Goal: Information Seeking & Learning: Learn about a topic

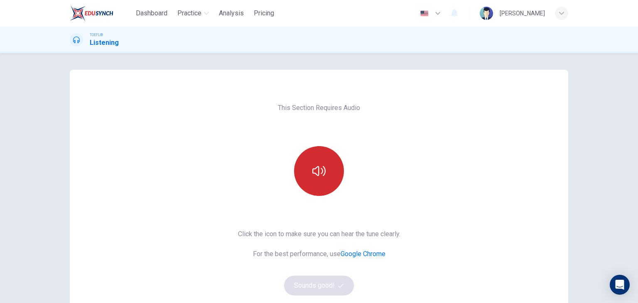
click at [326, 174] on button "button" at bounding box center [319, 171] width 50 height 50
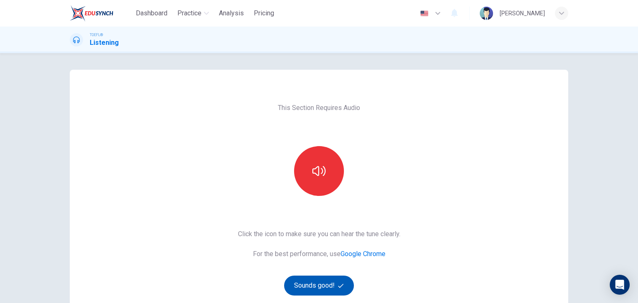
click at [311, 290] on button "Sounds good!" at bounding box center [319, 286] width 70 height 20
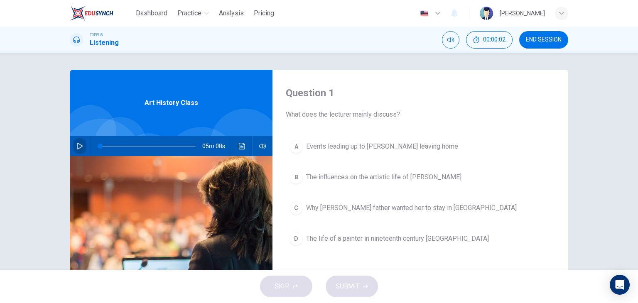
click at [77, 145] on icon "button" at bounding box center [79, 146] width 7 height 7
drag, startPoint x: 110, startPoint y: 145, endPoint x: 91, endPoint y: 144, distance: 19.2
click at [98, 144] on span at bounding box center [100, 146] width 5 height 5
click at [76, 144] on icon "button" at bounding box center [79, 146] width 7 height 7
click at [76, 145] on icon "button" at bounding box center [79, 146] width 7 height 7
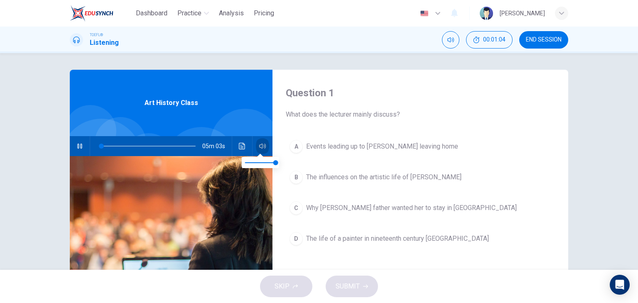
click at [261, 145] on icon "button" at bounding box center [262, 146] width 7 height 7
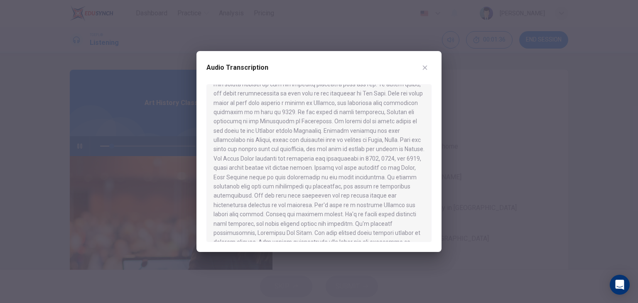
scroll to position [302, 0]
click at [423, 66] on icon "button" at bounding box center [425, 67] width 7 height 7
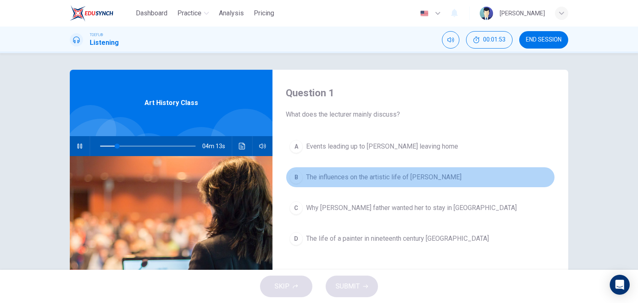
click at [323, 178] on span "The influences on the artistic life of [PERSON_NAME]" at bounding box center [383, 177] width 155 height 10
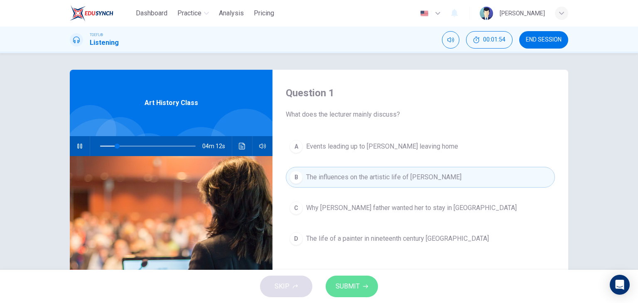
click at [352, 290] on span "SUBMIT" at bounding box center [348, 287] width 24 height 12
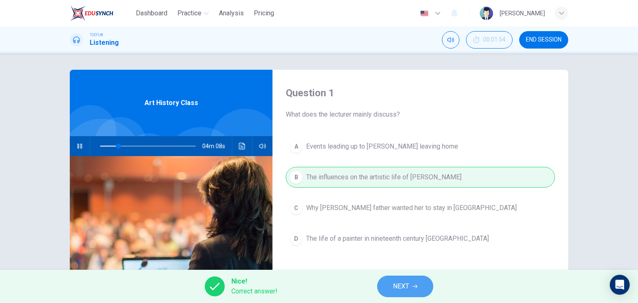
click at [408, 285] on span "NEXT" at bounding box center [401, 287] width 16 height 12
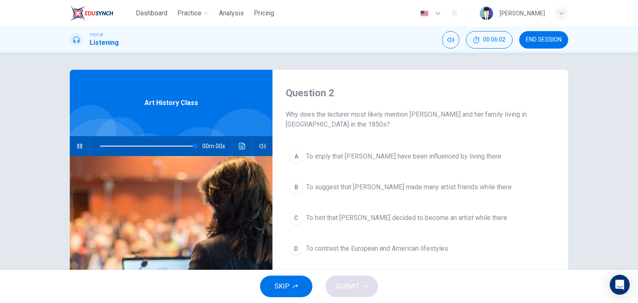
type input "0"
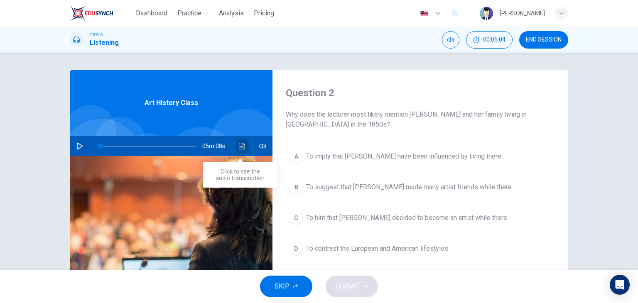
click at [240, 147] on icon "Click to see the audio transcription" at bounding box center [242, 146] width 6 height 7
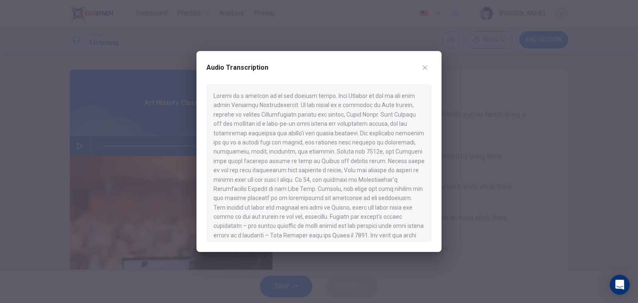
scroll to position [42, 0]
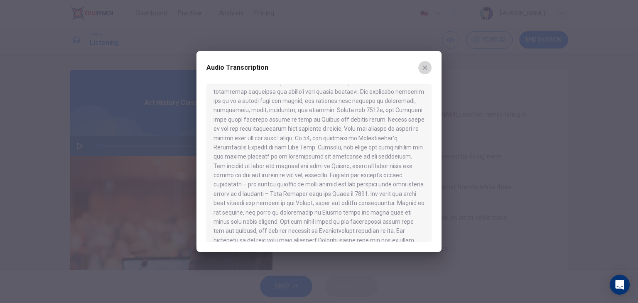
click at [427, 68] on icon "button" at bounding box center [425, 67] width 7 height 7
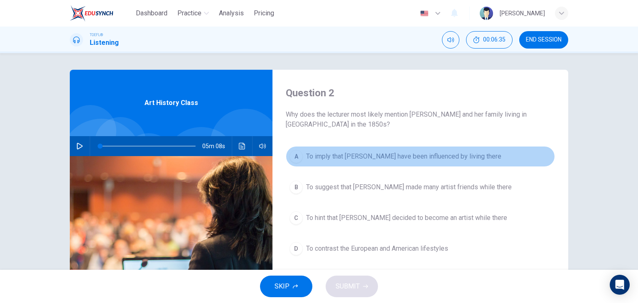
click at [302, 155] on button "A To imply that [PERSON_NAME] have been influenced by living there" at bounding box center [420, 156] width 269 height 21
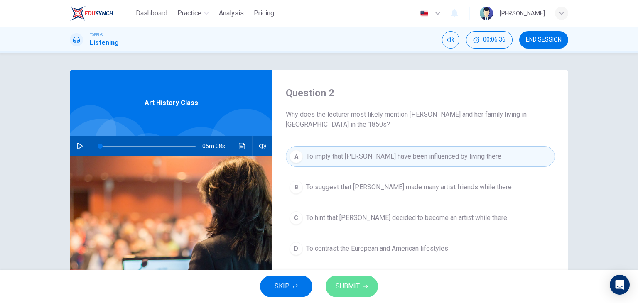
click at [346, 286] on span "SUBMIT" at bounding box center [348, 287] width 24 height 12
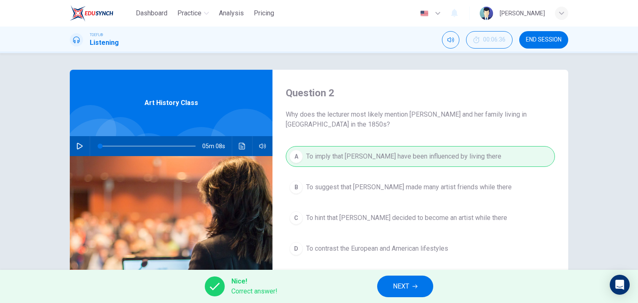
click at [404, 290] on span "NEXT" at bounding box center [401, 287] width 16 height 12
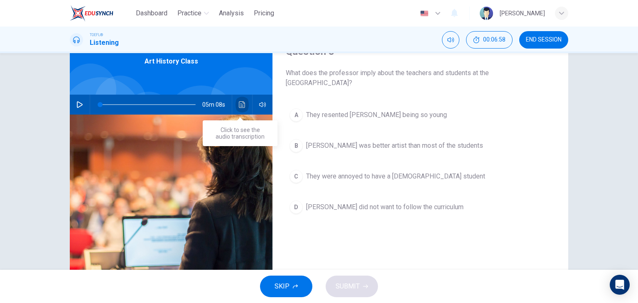
click at [239, 108] on icon "Click to see the audio transcription" at bounding box center [242, 104] width 6 height 7
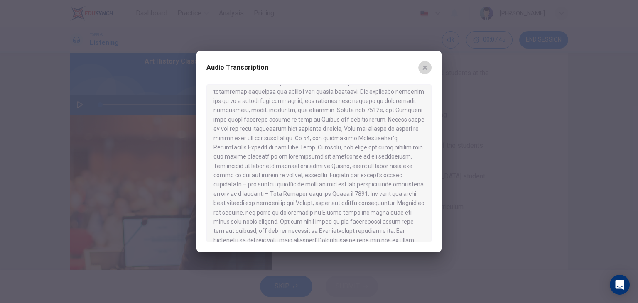
click at [426, 66] on icon "button" at bounding box center [425, 67] width 7 height 7
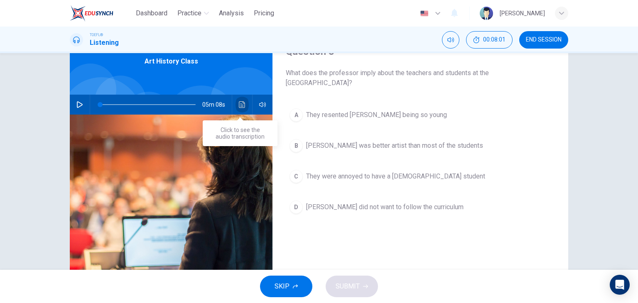
click at [236, 101] on button "Click to see the audio transcription" at bounding box center [242, 105] width 13 height 20
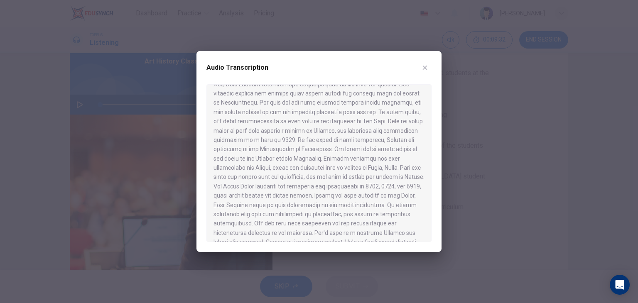
scroll to position [302, 0]
click at [429, 69] on button "button" at bounding box center [424, 67] width 13 height 13
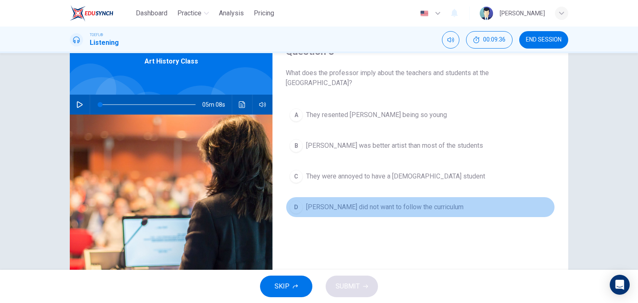
click at [372, 205] on span "[PERSON_NAME] did not want to follow the curriculum" at bounding box center [384, 207] width 157 height 10
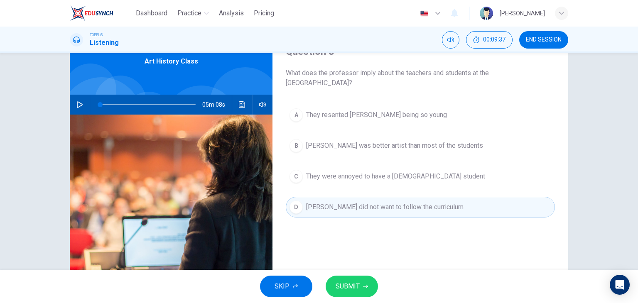
click at [353, 288] on span "SUBMIT" at bounding box center [348, 287] width 24 height 12
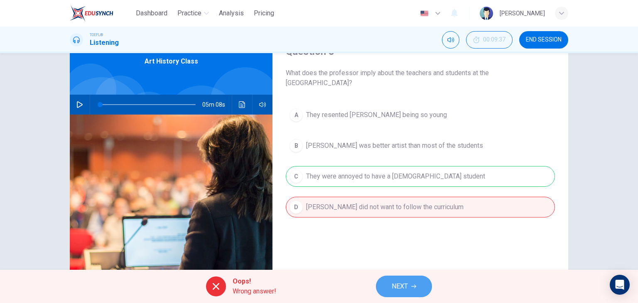
click at [396, 287] on span "NEXT" at bounding box center [400, 287] width 16 height 12
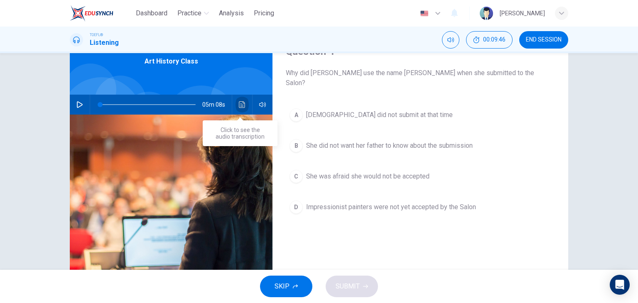
click at [239, 101] on icon "Click to see the audio transcription" at bounding box center [242, 104] width 6 height 7
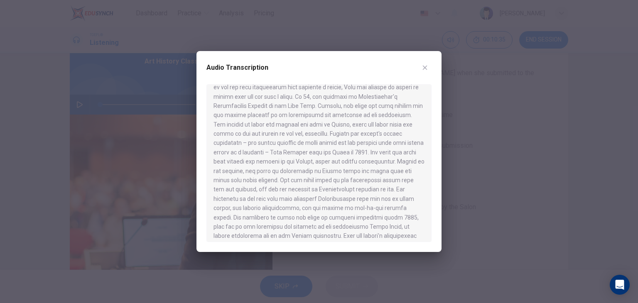
scroll to position [125, 0]
click at [427, 63] on button "button" at bounding box center [424, 67] width 13 height 13
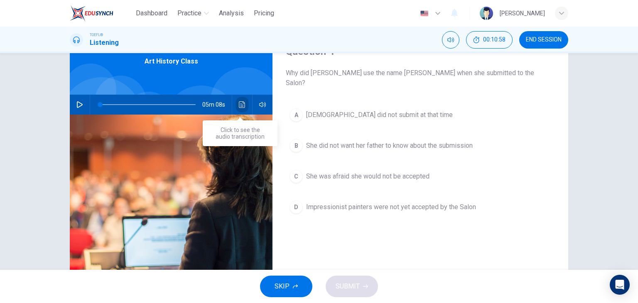
click at [239, 103] on icon "Click to see the audio transcription" at bounding box center [242, 104] width 7 height 7
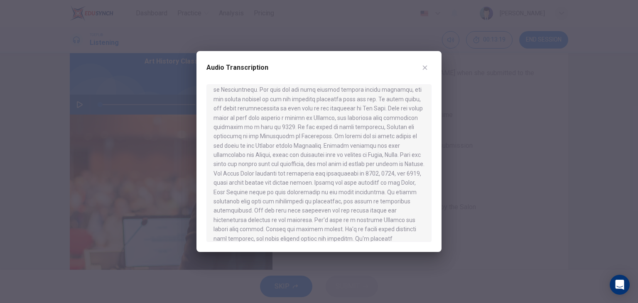
scroll to position [302, 0]
click at [422, 68] on icon "button" at bounding box center [425, 67] width 7 height 7
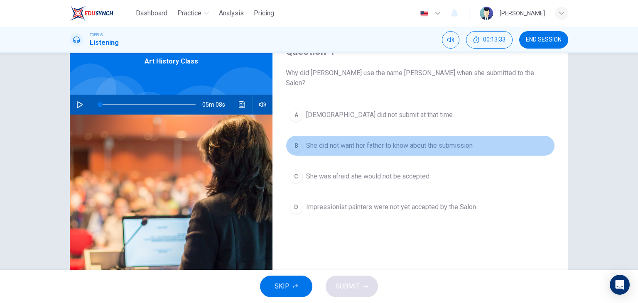
click at [326, 141] on span "She did not want her father to know about the submission" at bounding box center [389, 146] width 167 height 10
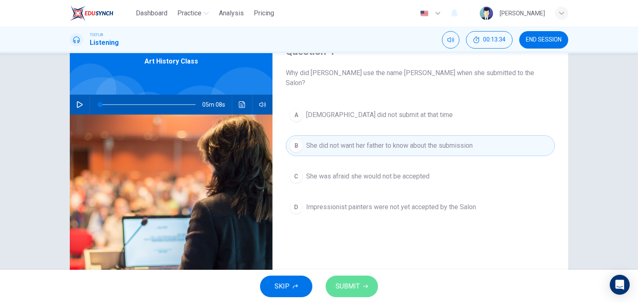
click at [346, 290] on span "SUBMIT" at bounding box center [348, 287] width 24 height 12
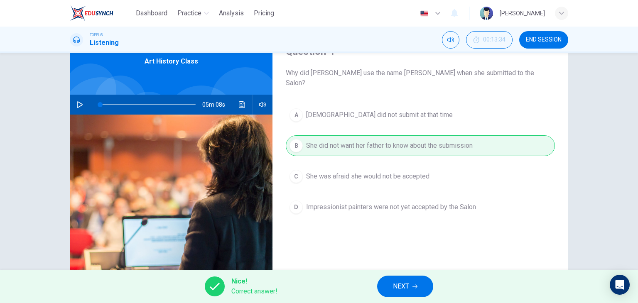
click at [404, 286] on span "NEXT" at bounding box center [401, 287] width 16 height 12
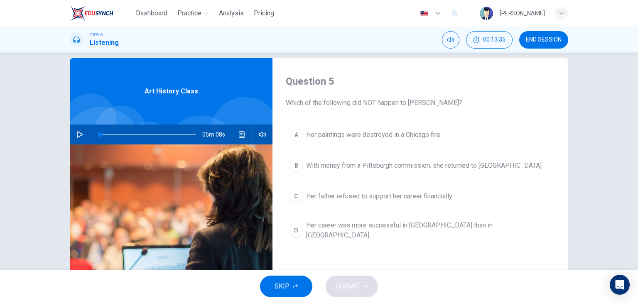
scroll to position [0, 0]
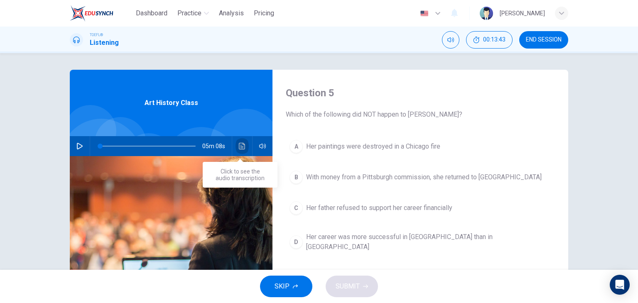
click at [239, 144] on icon "Click to see the audio transcription" at bounding box center [242, 146] width 7 height 7
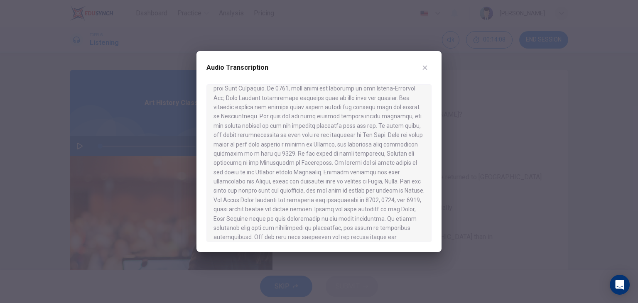
scroll to position [302, 0]
click at [425, 67] on icon "button" at bounding box center [425, 68] width 5 height 5
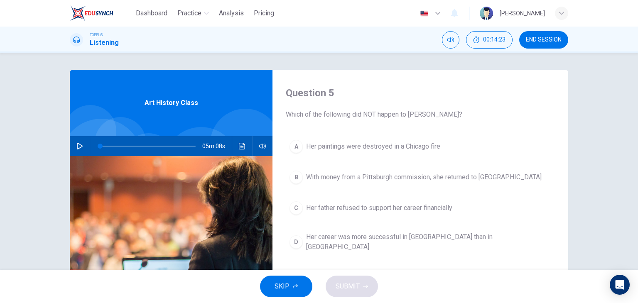
click at [366, 175] on span "With money from a Pittsburgh commission, she returned to [GEOGRAPHIC_DATA]" at bounding box center [424, 177] width 236 height 10
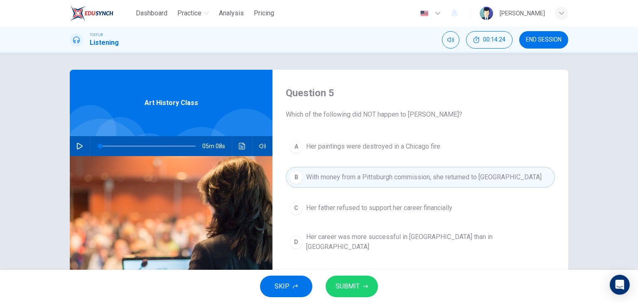
click at [351, 286] on span "SUBMIT" at bounding box center [348, 287] width 24 height 12
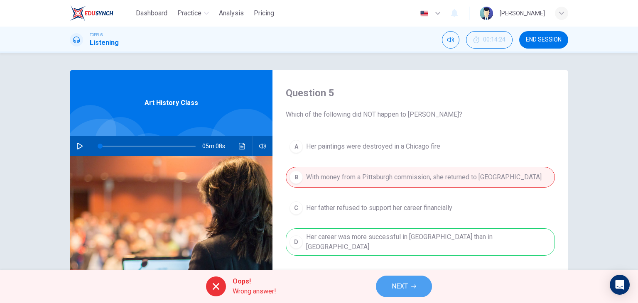
click at [394, 291] on span "NEXT" at bounding box center [400, 287] width 16 height 12
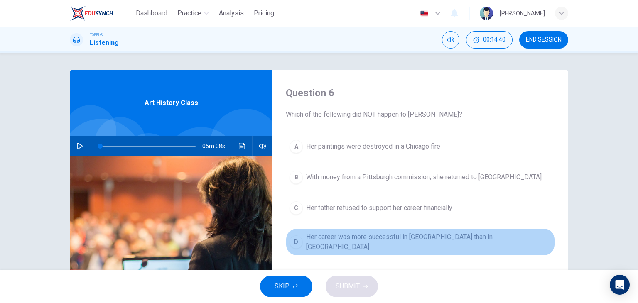
click at [365, 238] on span "Her career was more successful in [GEOGRAPHIC_DATA] than in [GEOGRAPHIC_DATA]" at bounding box center [428, 242] width 245 height 20
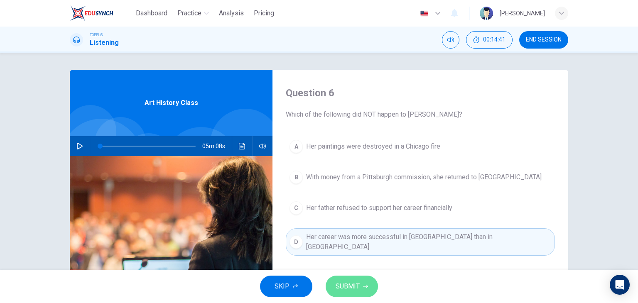
click at [344, 285] on span "SUBMIT" at bounding box center [348, 287] width 24 height 12
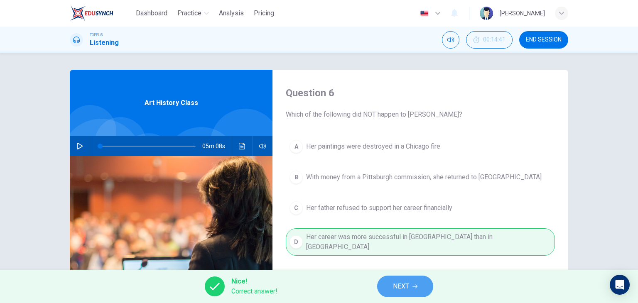
click at [408, 288] on span "NEXT" at bounding box center [401, 287] width 16 height 12
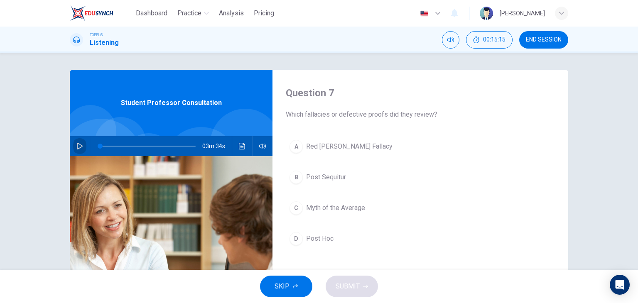
click at [80, 147] on icon "button" at bounding box center [79, 146] width 7 height 7
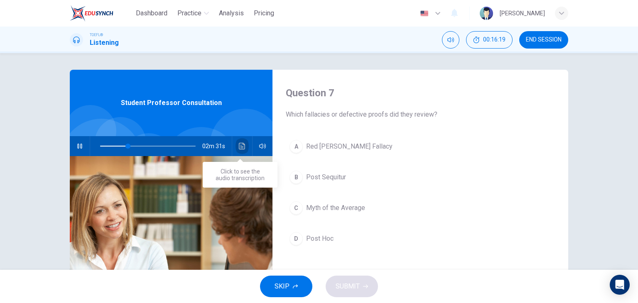
click at [241, 149] on icon "Click to see the audio transcription" at bounding box center [242, 146] width 7 height 7
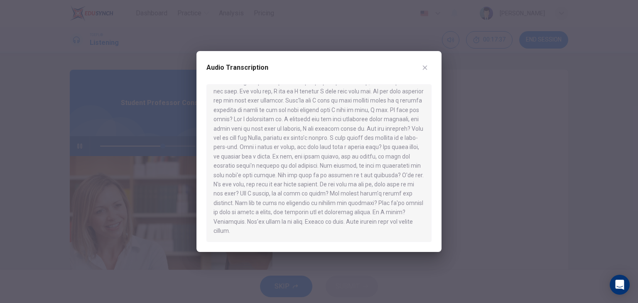
scroll to position [172, 0]
click at [425, 69] on icon "button" at bounding box center [425, 67] width 7 height 7
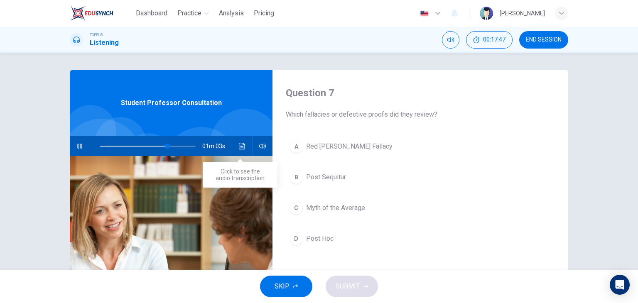
click at [240, 146] on icon "Click to see the audio transcription" at bounding box center [242, 146] width 7 height 7
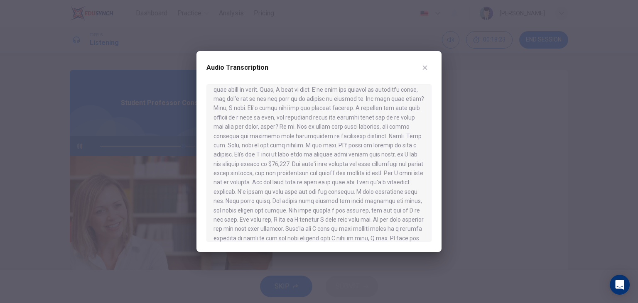
scroll to position [0, 0]
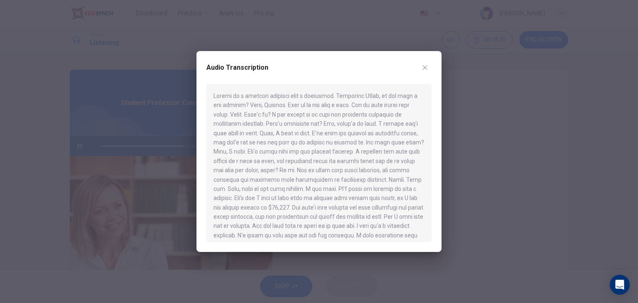
click at [425, 65] on icon "button" at bounding box center [425, 67] width 7 height 7
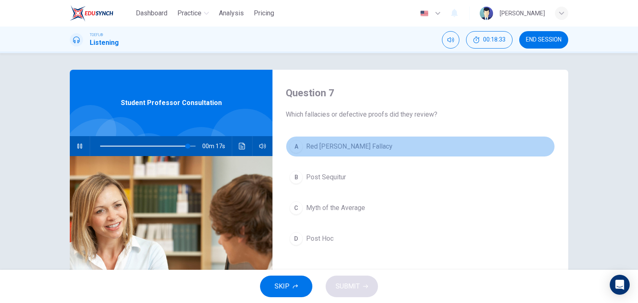
click at [354, 146] on span "Red [PERSON_NAME] Fallacy" at bounding box center [349, 147] width 86 height 10
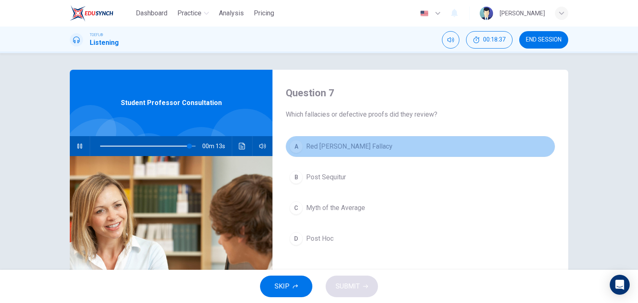
click at [339, 147] on span "Red [PERSON_NAME] Fallacy" at bounding box center [349, 147] width 86 height 10
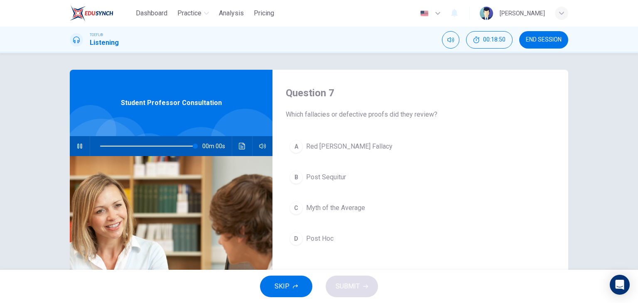
type input "0"
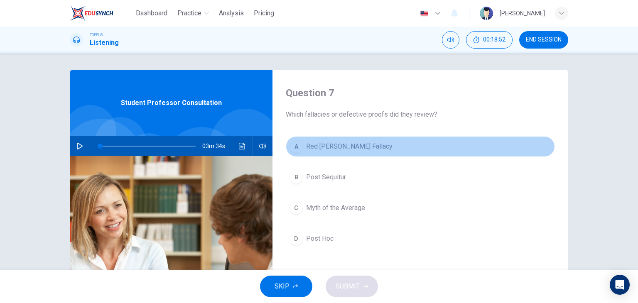
click at [338, 148] on span "Red [PERSON_NAME] Fallacy" at bounding box center [349, 147] width 86 height 10
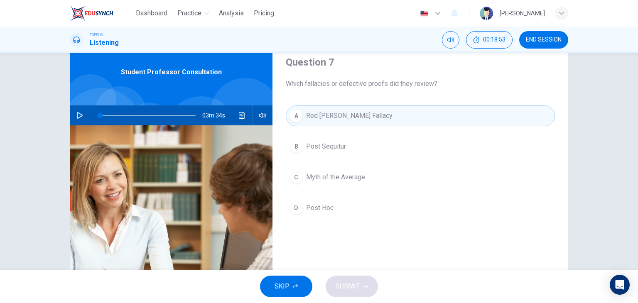
scroll to position [83, 0]
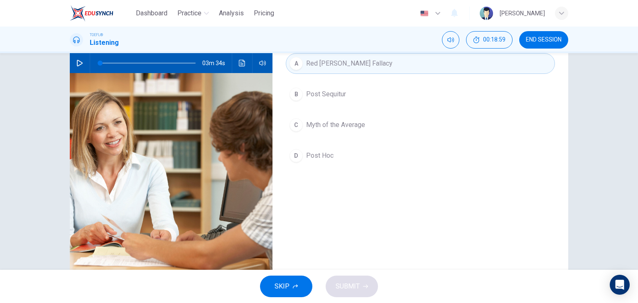
click at [347, 283] on div "SKIP SUBMIT" at bounding box center [319, 286] width 638 height 33
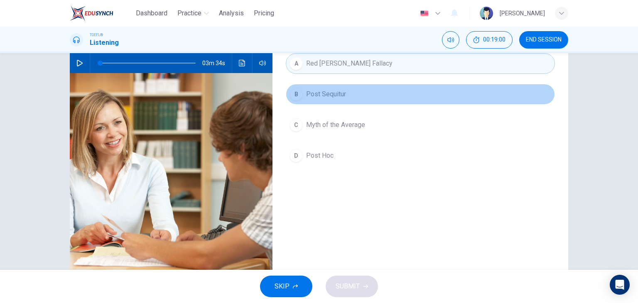
click at [336, 90] on span "Post Sequitur" at bounding box center [326, 94] width 40 height 10
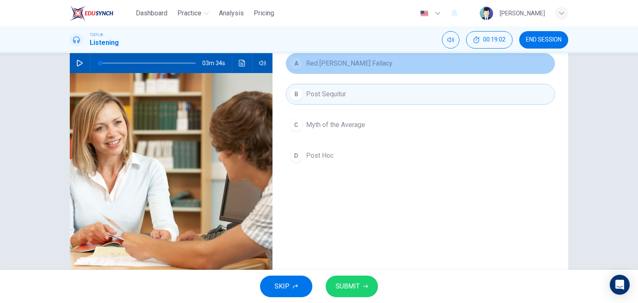
click at [331, 66] on span "Red [PERSON_NAME] Fallacy" at bounding box center [349, 64] width 86 height 10
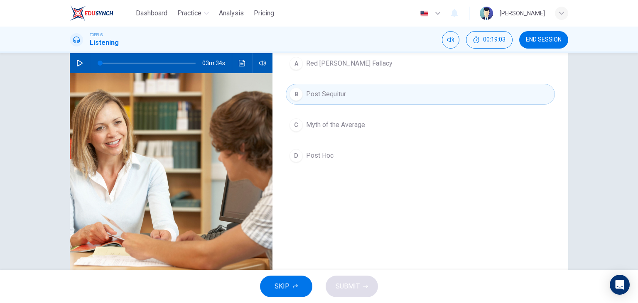
scroll to position [42, 0]
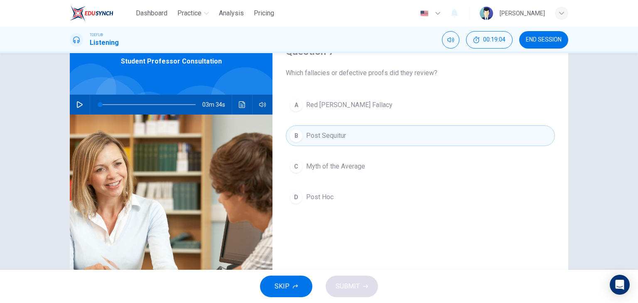
click at [331, 107] on span "Red [PERSON_NAME] Fallacy" at bounding box center [349, 105] width 86 height 10
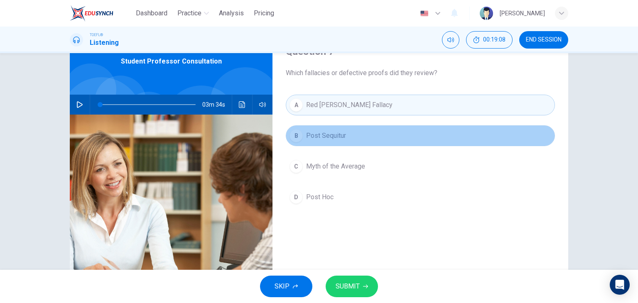
click at [328, 133] on span "Post Sequitur" at bounding box center [326, 136] width 40 height 10
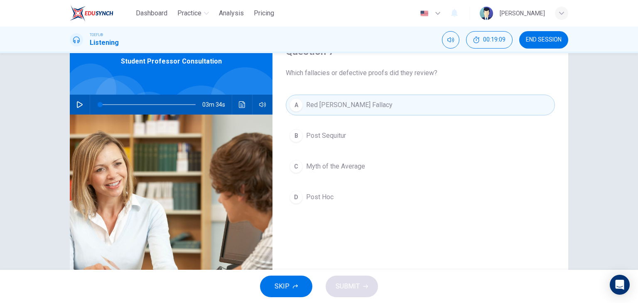
click at [328, 165] on span "Myth of the Average" at bounding box center [335, 167] width 59 height 10
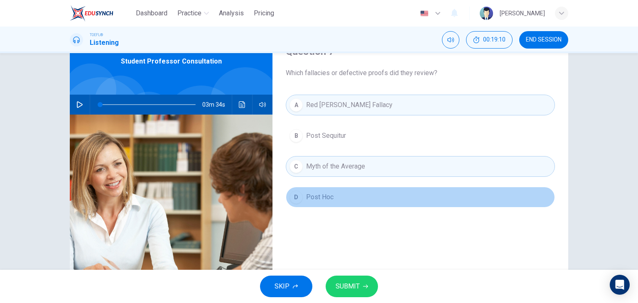
click at [324, 194] on span "Post Hoc" at bounding box center [319, 197] width 27 height 10
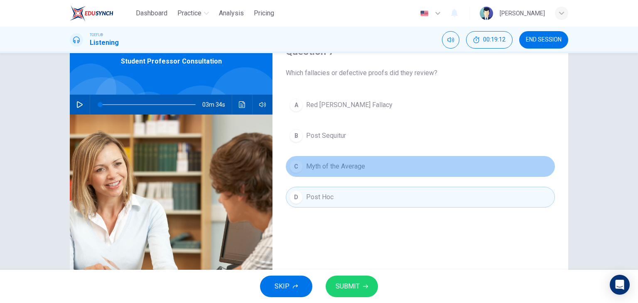
click at [337, 163] on span "Myth of the Average" at bounding box center [335, 167] width 59 height 10
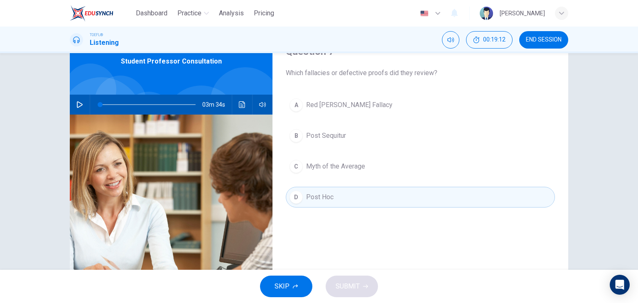
click at [335, 132] on span "Post Sequitur" at bounding box center [326, 136] width 40 height 10
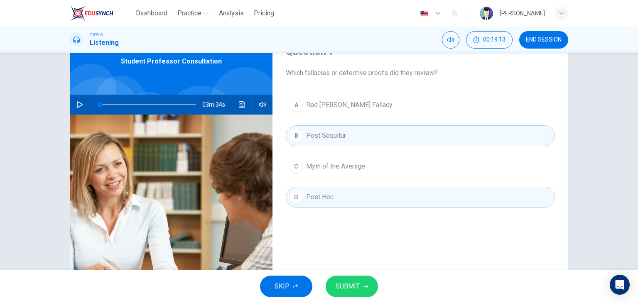
click at [332, 165] on span "Myth of the Average" at bounding box center [335, 167] width 59 height 10
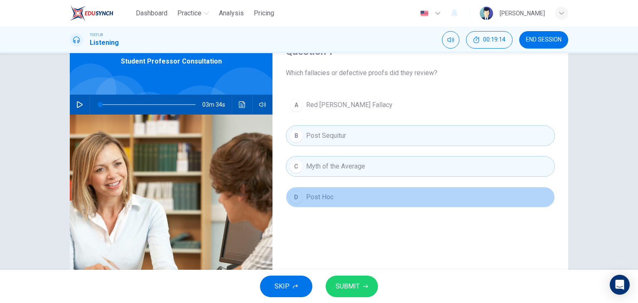
click at [332, 189] on button "D Post Hoc" at bounding box center [420, 197] width 269 height 21
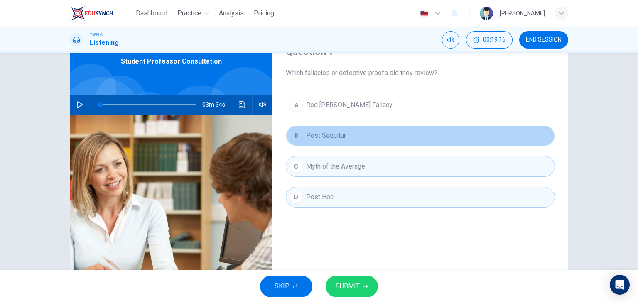
click at [337, 132] on span "Post Sequitur" at bounding box center [326, 136] width 40 height 10
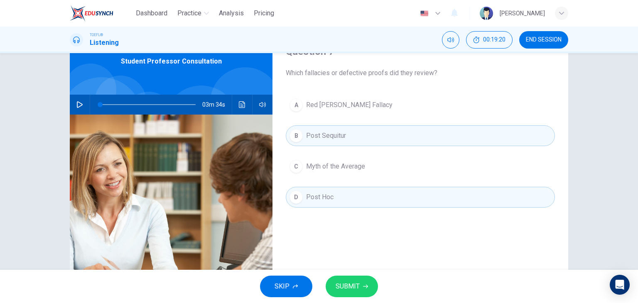
click at [352, 288] on span "SUBMIT" at bounding box center [348, 287] width 24 height 12
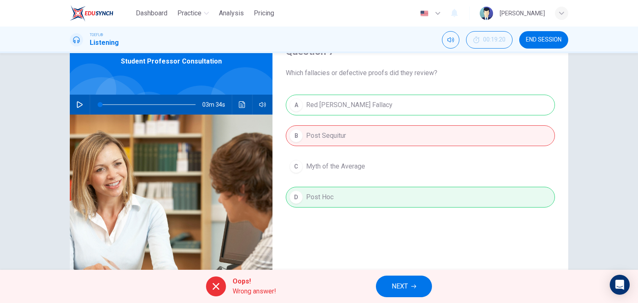
click at [337, 102] on div "A Red [PERSON_NAME] Fallacy B Post Sequitur C Myth of the Average D Post Hoc" at bounding box center [420, 160] width 269 height 130
click at [391, 290] on button "NEXT" at bounding box center [404, 287] width 56 height 22
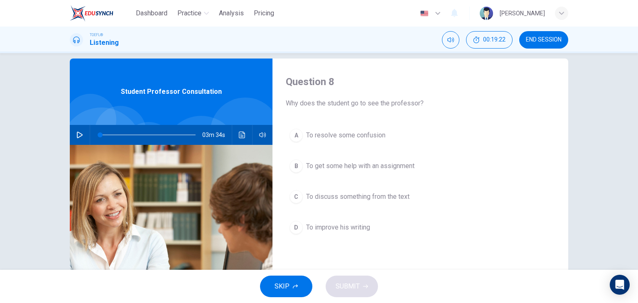
scroll to position [0, 0]
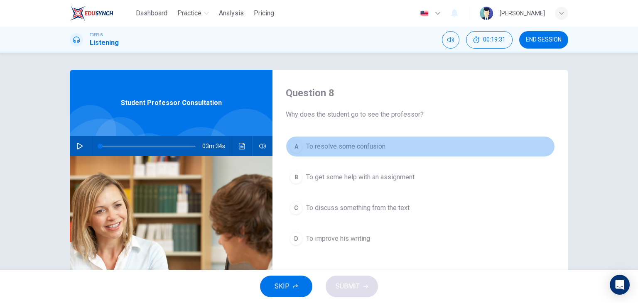
click at [344, 146] on span "To resolve some confusion" at bounding box center [345, 147] width 79 height 10
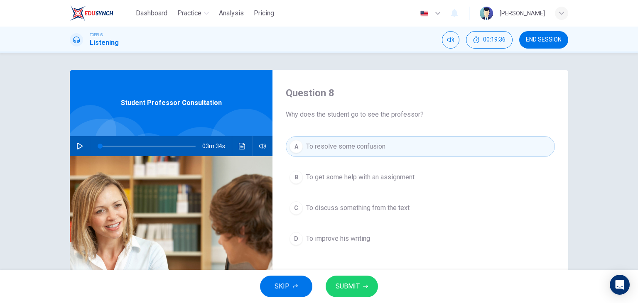
click at [355, 283] on span "SUBMIT" at bounding box center [348, 287] width 24 height 12
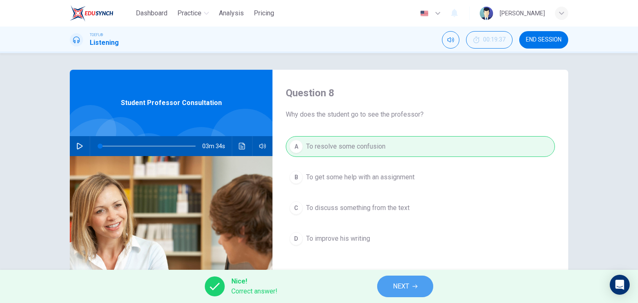
click at [406, 285] on span "NEXT" at bounding box center [401, 287] width 16 height 12
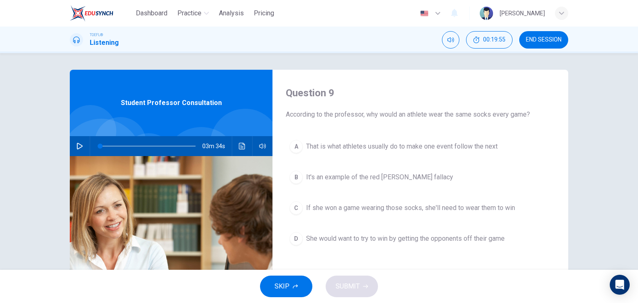
click at [378, 175] on span "It's an example of the red [PERSON_NAME] fallacy" at bounding box center [379, 177] width 147 height 10
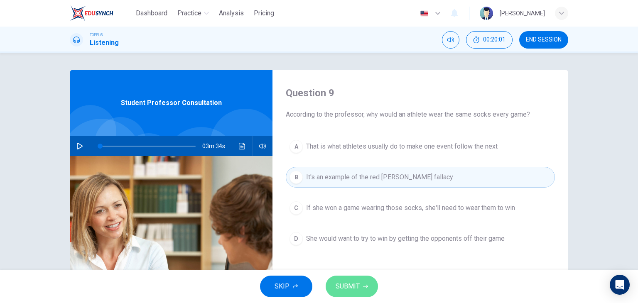
click at [361, 285] on button "SUBMIT" at bounding box center [352, 287] width 52 height 22
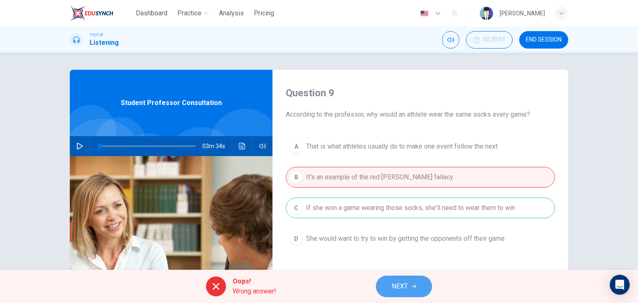
click at [391, 280] on button "NEXT" at bounding box center [404, 287] width 56 height 22
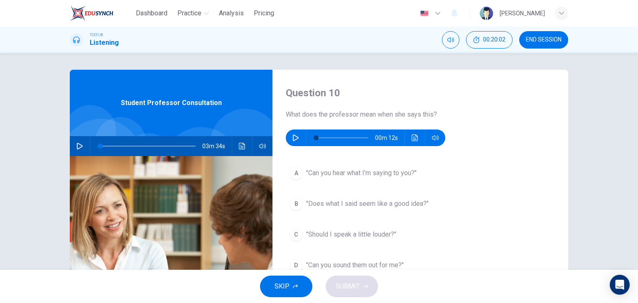
click at [292, 139] on icon "button" at bounding box center [295, 138] width 7 height 7
type input "0"
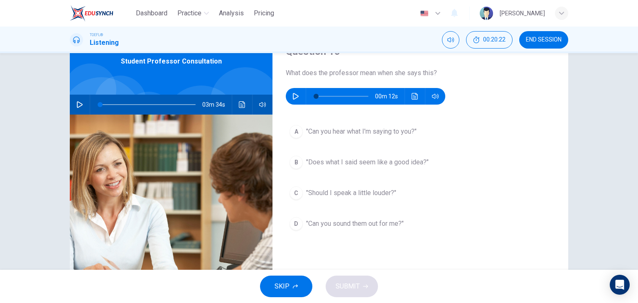
click at [353, 224] on span ""Can you sound them out for me?"" at bounding box center [355, 224] width 98 height 10
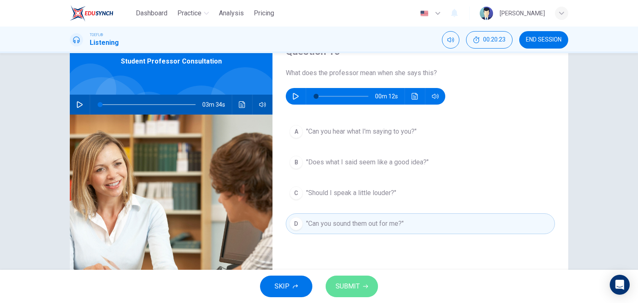
click at [357, 287] on span "SUBMIT" at bounding box center [348, 287] width 24 height 12
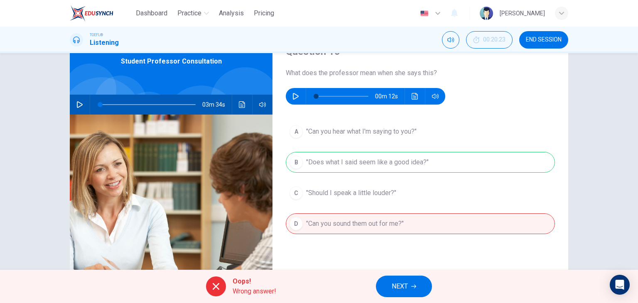
click at [398, 286] on span "NEXT" at bounding box center [400, 287] width 16 height 12
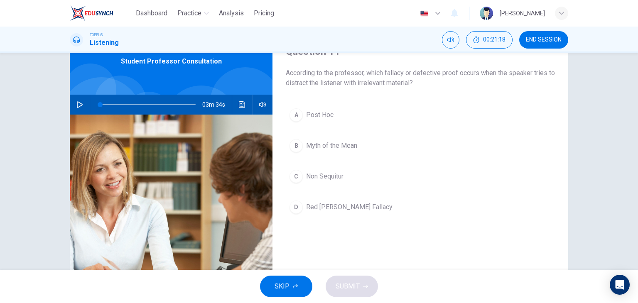
drag, startPoint x: 282, startPoint y: 74, endPoint x: 422, endPoint y: 85, distance: 140.5
click at [422, 85] on div "Question 11 According to the professor, which fallacy or defective proof occurs…" at bounding box center [421, 172] width 296 height 289
drag, startPoint x: 421, startPoint y: 81, endPoint x: 297, endPoint y: 82, distance: 124.6
click at [301, 82] on span "According to the professor, which fallacy or defective proof occurs when the sp…" at bounding box center [420, 78] width 269 height 20
drag, startPoint x: 284, startPoint y: 70, endPoint x: 437, endPoint y: 83, distance: 153.4
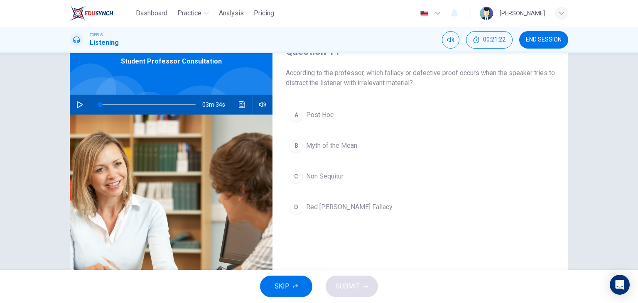
click at [437, 83] on span "According to the professor, which fallacy or defective proof occurs when the sp…" at bounding box center [420, 78] width 269 height 20
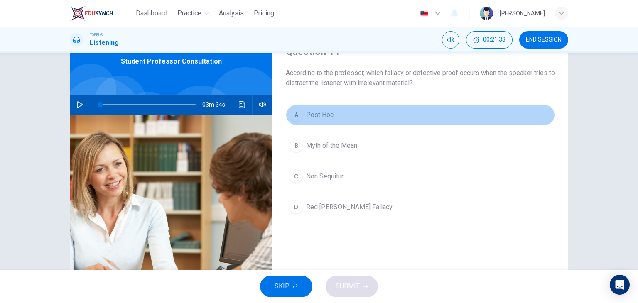
click at [321, 113] on span "Post Hoc" at bounding box center [319, 115] width 27 height 10
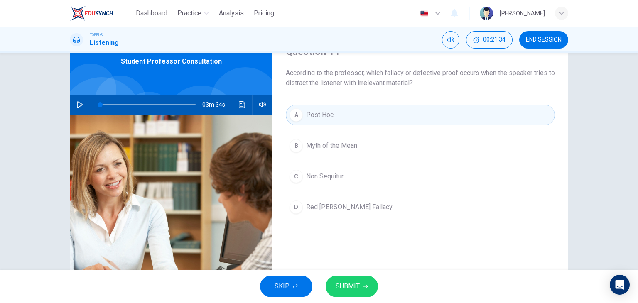
click at [355, 286] on span "SUBMIT" at bounding box center [348, 287] width 24 height 12
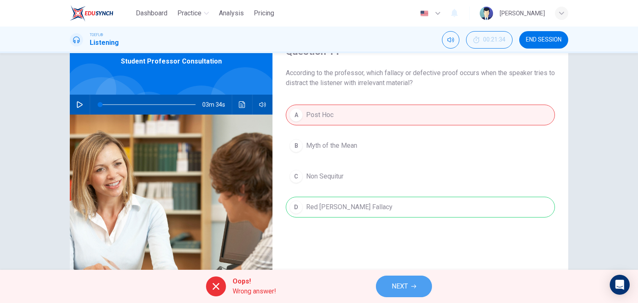
click at [396, 286] on span "NEXT" at bounding box center [400, 287] width 16 height 12
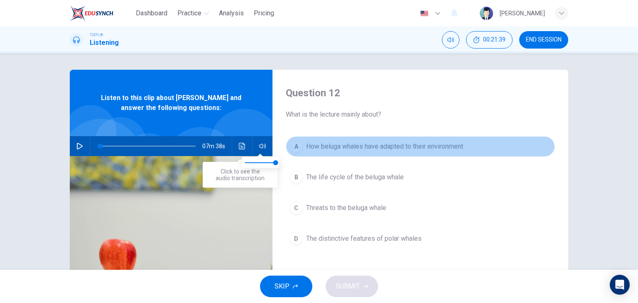
click at [341, 148] on span "How beluga whales have adapted to their environment" at bounding box center [384, 147] width 157 height 10
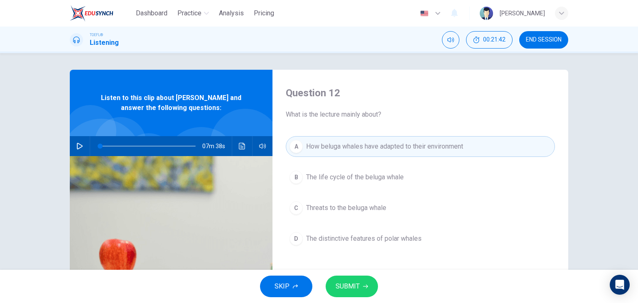
click at [77, 141] on button "button" at bounding box center [79, 146] width 13 height 20
click at [243, 145] on icon "Click to see the audio transcription" at bounding box center [242, 146] width 7 height 7
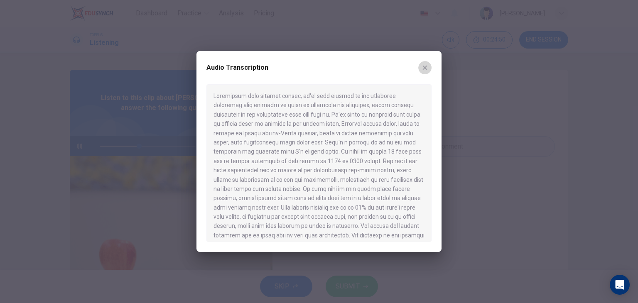
click at [422, 70] on icon "button" at bounding box center [425, 67] width 7 height 7
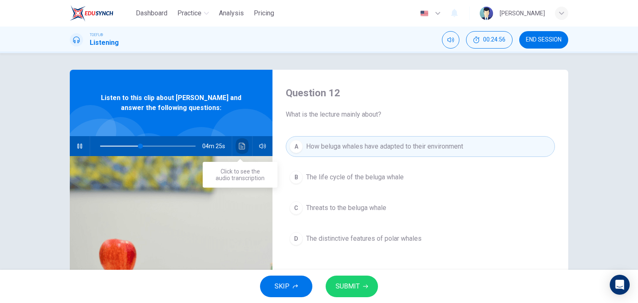
click at [239, 150] on button "Click to see the audio transcription" at bounding box center [242, 146] width 13 height 20
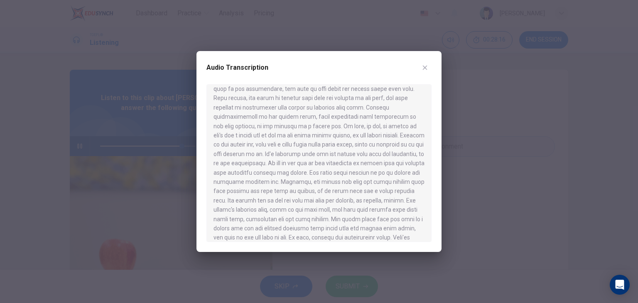
scroll to position [208, 0]
click at [424, 68] on icon "button" at bounding box center [425, 68] width 5 height 5
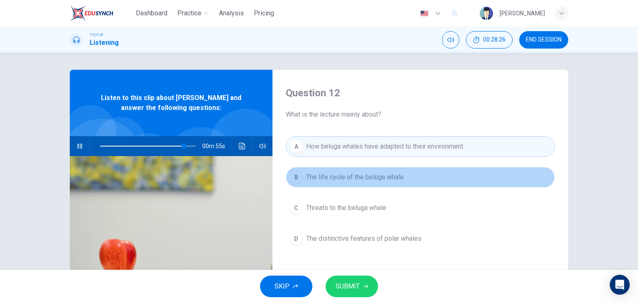
click at [332, 180] on span "The life cycle of the beluga whale" at bounding box center [355, 177] width 98 height 10
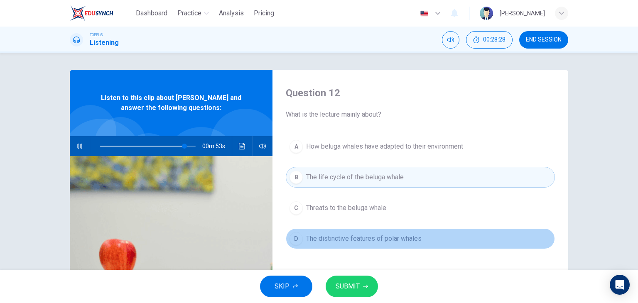
click at [371, 241] on span "The distinctive features of polar whales" at bounding box center [364, 239] width 116 height 10
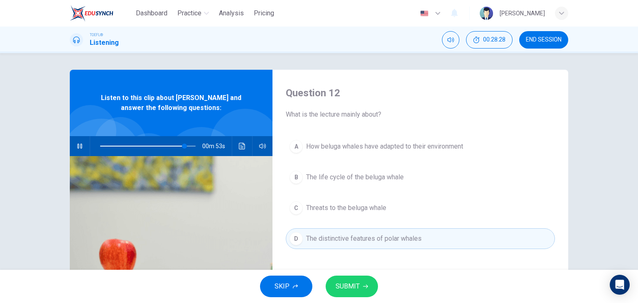
click at [364, 290] on button "SUBMIT" at bounding box center [352, 287] width 52 height 22
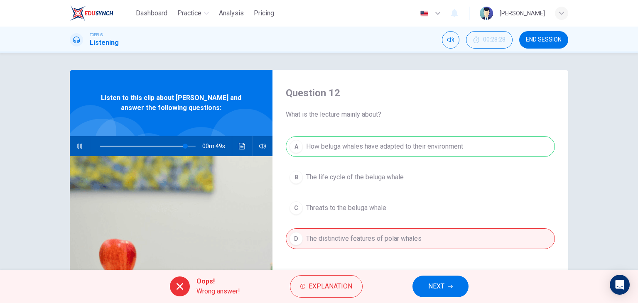
click at [368, 149] on div "A How beluga whales have adapted to their environment B The life cycle of the b…" at bounding box center [420, 201] width 269 height 130
click at [436, 288] on span "NEXT" at bounding box center [436, 287] width 16 height 12
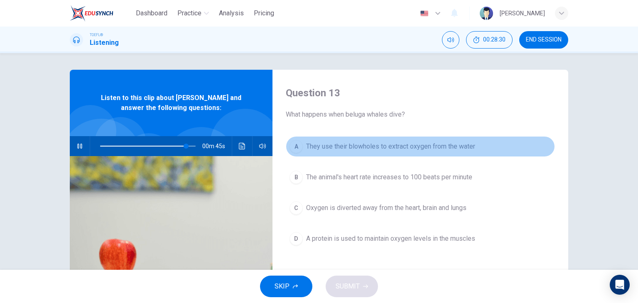
click at [382, 145] on span "They use their blowholes to extract oxygen from the water" at bounding box center [390, 147] width 169 height 10
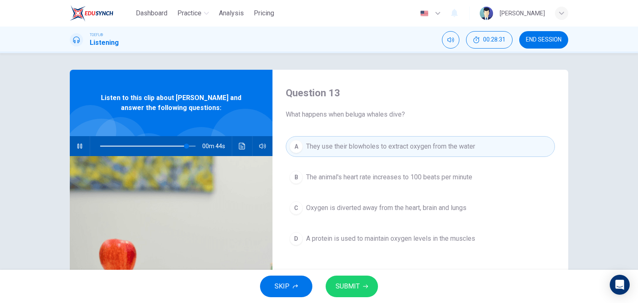
click at [363, 284] on icon "button" at bounding box center [365, 286] width 5 height 5
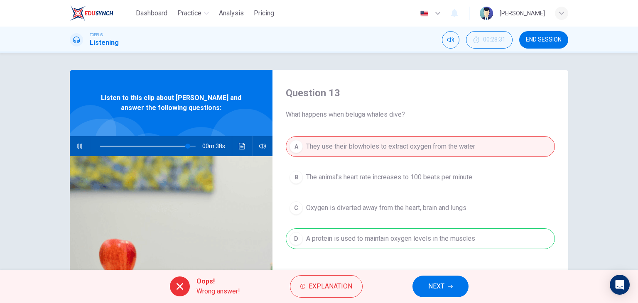
click at [432, 288] on span "NEXT" at bounding box center [436, 287] width 16 height 12
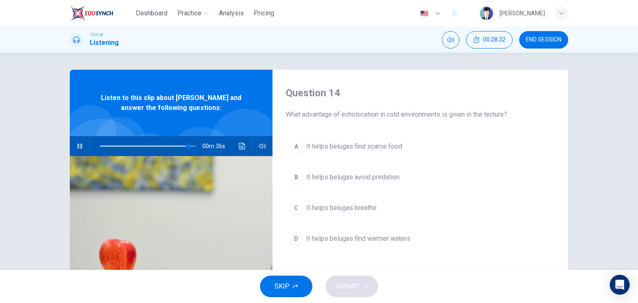
click at [286, 286] on span "SKIP" at bounding box center [282, 287] width 15 height 12
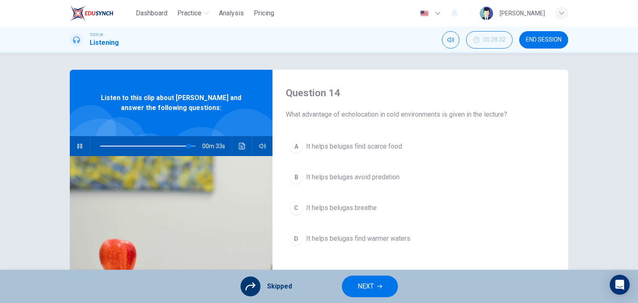
click at [272, 288] on span "Skipped" at bounding box center [279, 287] width 25 height 10
click at [253, 288] on icon at bounding box center [251, 287] width 10 height 8
type input "94"
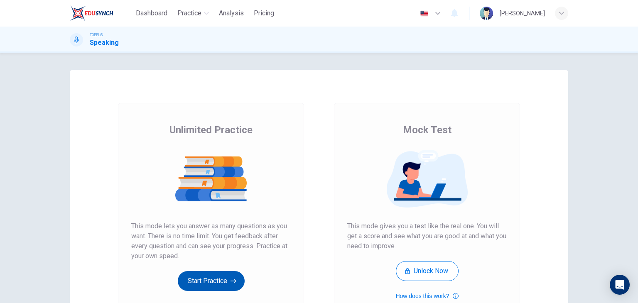
click at [201, 281] on button "Start Practice" at bounding box center [211, 281] width 67 height 20
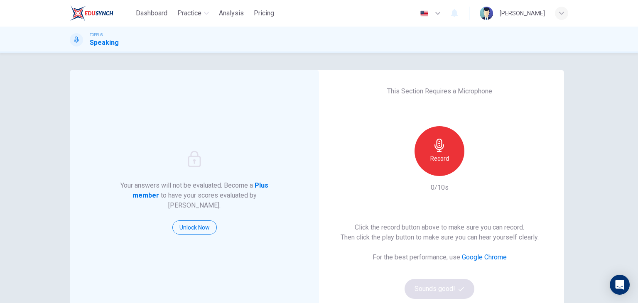
click at [600, 105] on div "Your answers will not be evaluated. Become a Plus member to have your scores ev…" at bounding box center [319, 178] width 638 height 250
